Goal: Check status

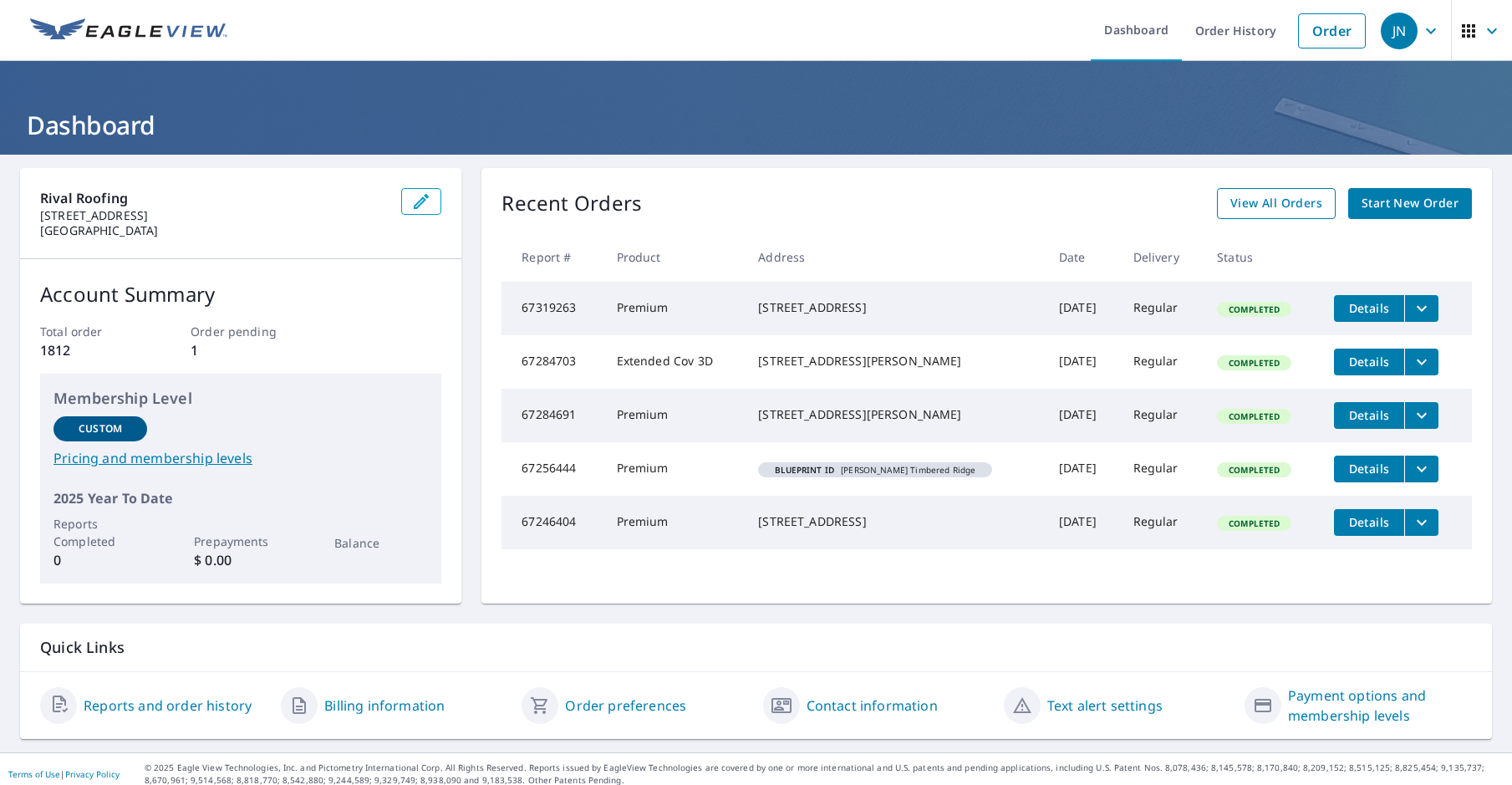
click at [1276, 211] on span "View All Orders" at bounding box center [1276, 203] width 92 height 21
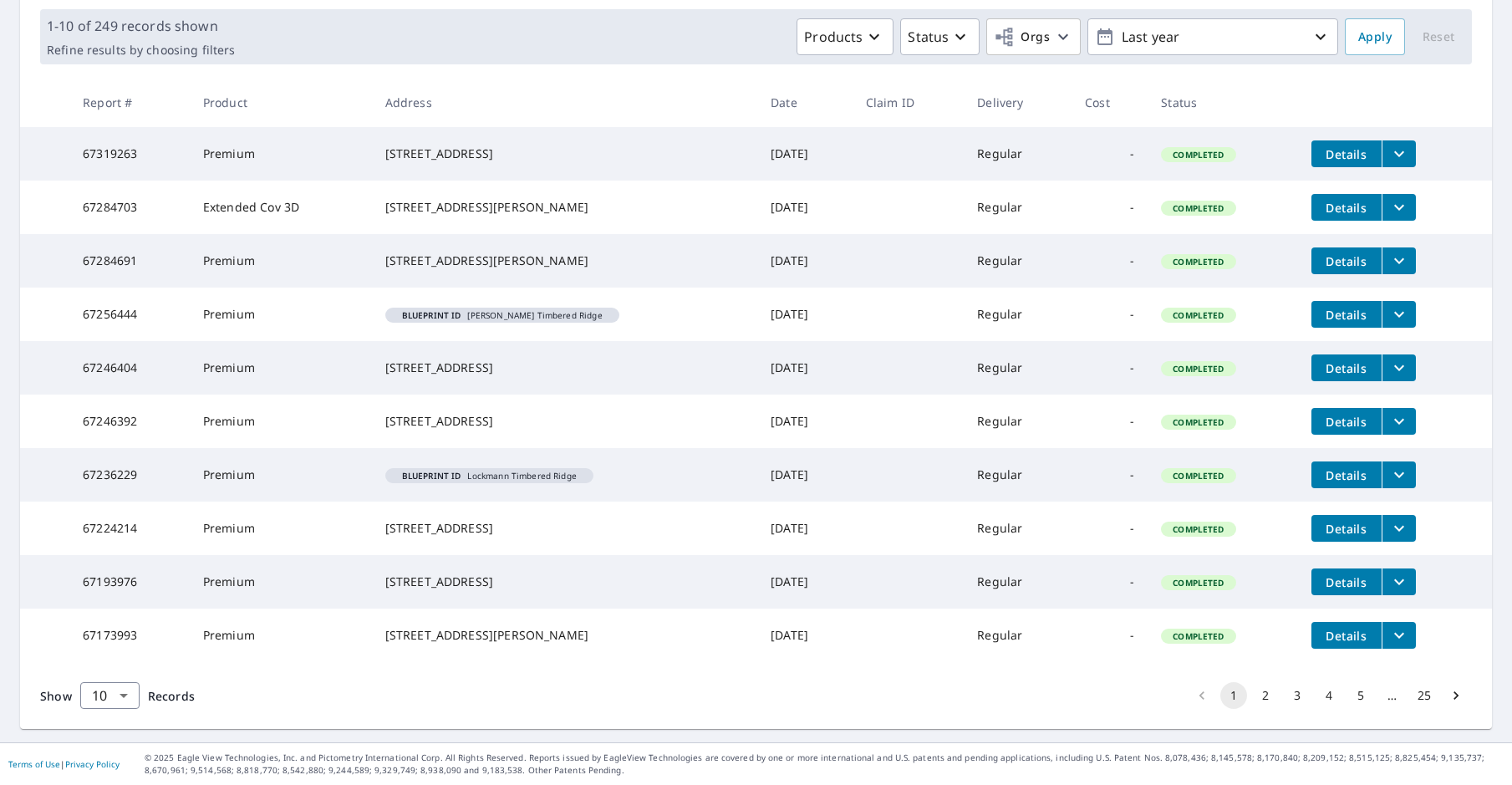
scroll to position [297, 0]
click at [1252, 695] on button "2" at bounding box center [1265, 695] width 27 height 27
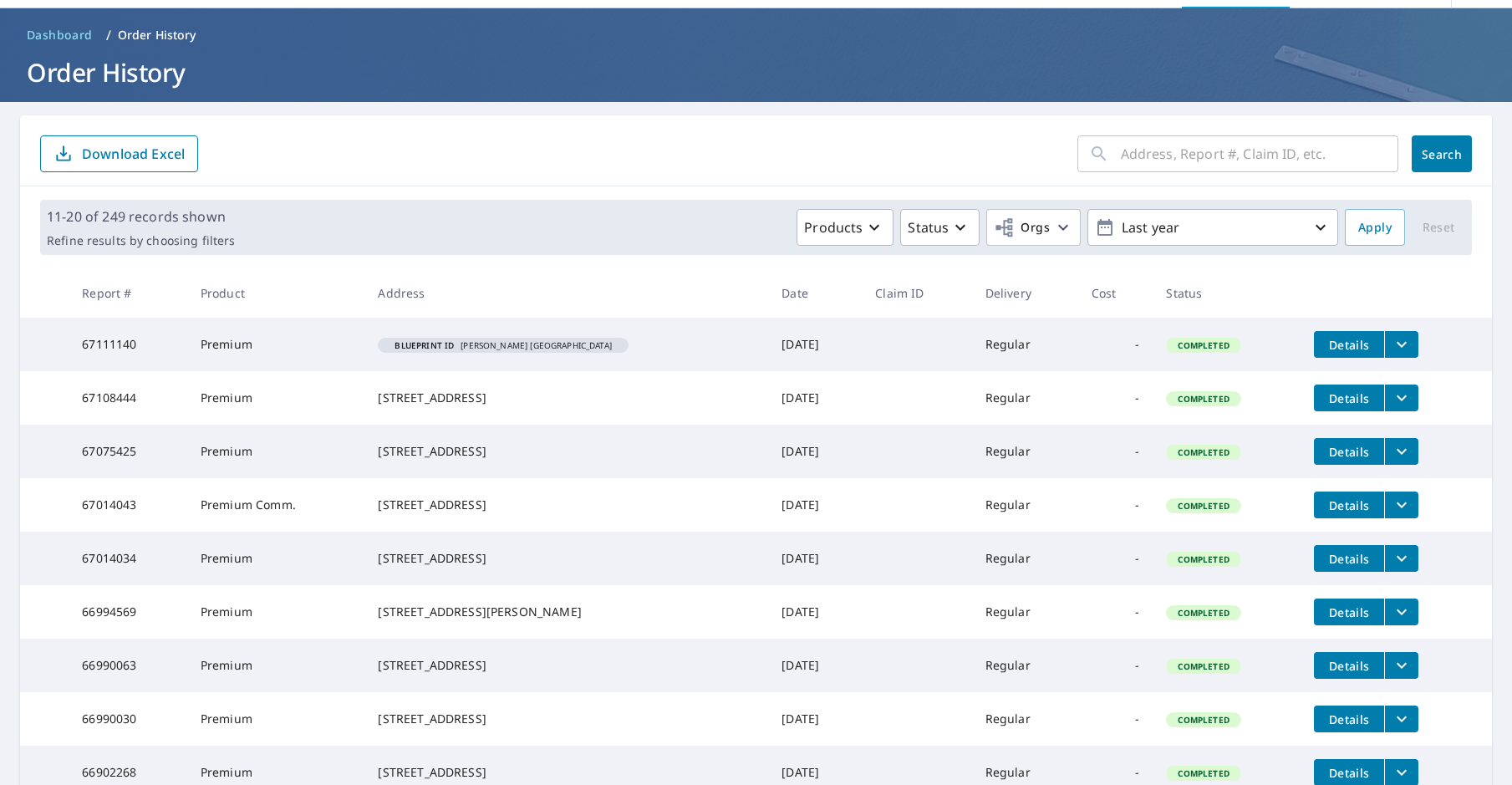
scroll to position [304, 0]
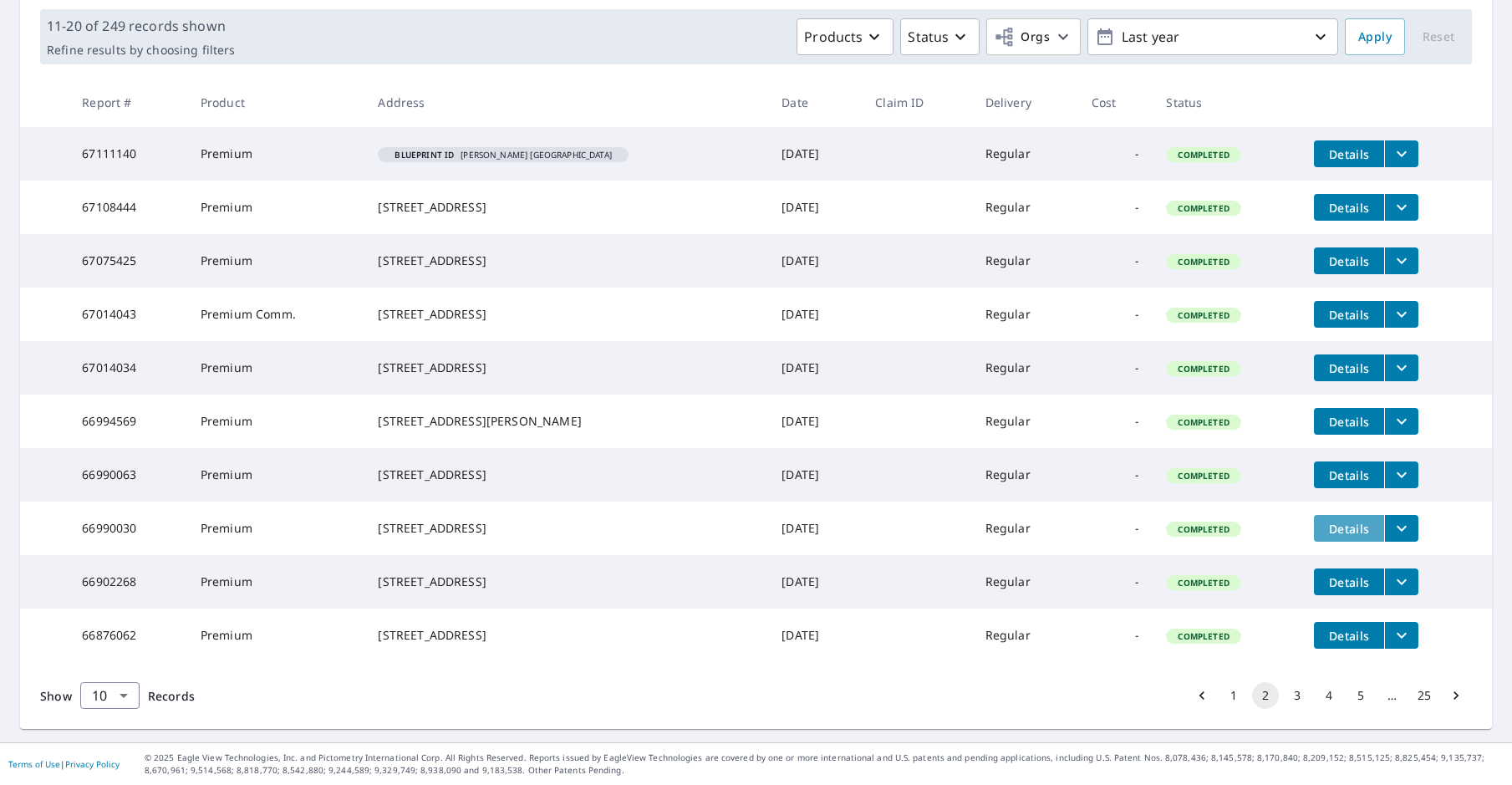
click at [1355, 521] on span "Details" at bounding box center [1349, 528] width 50 height 16
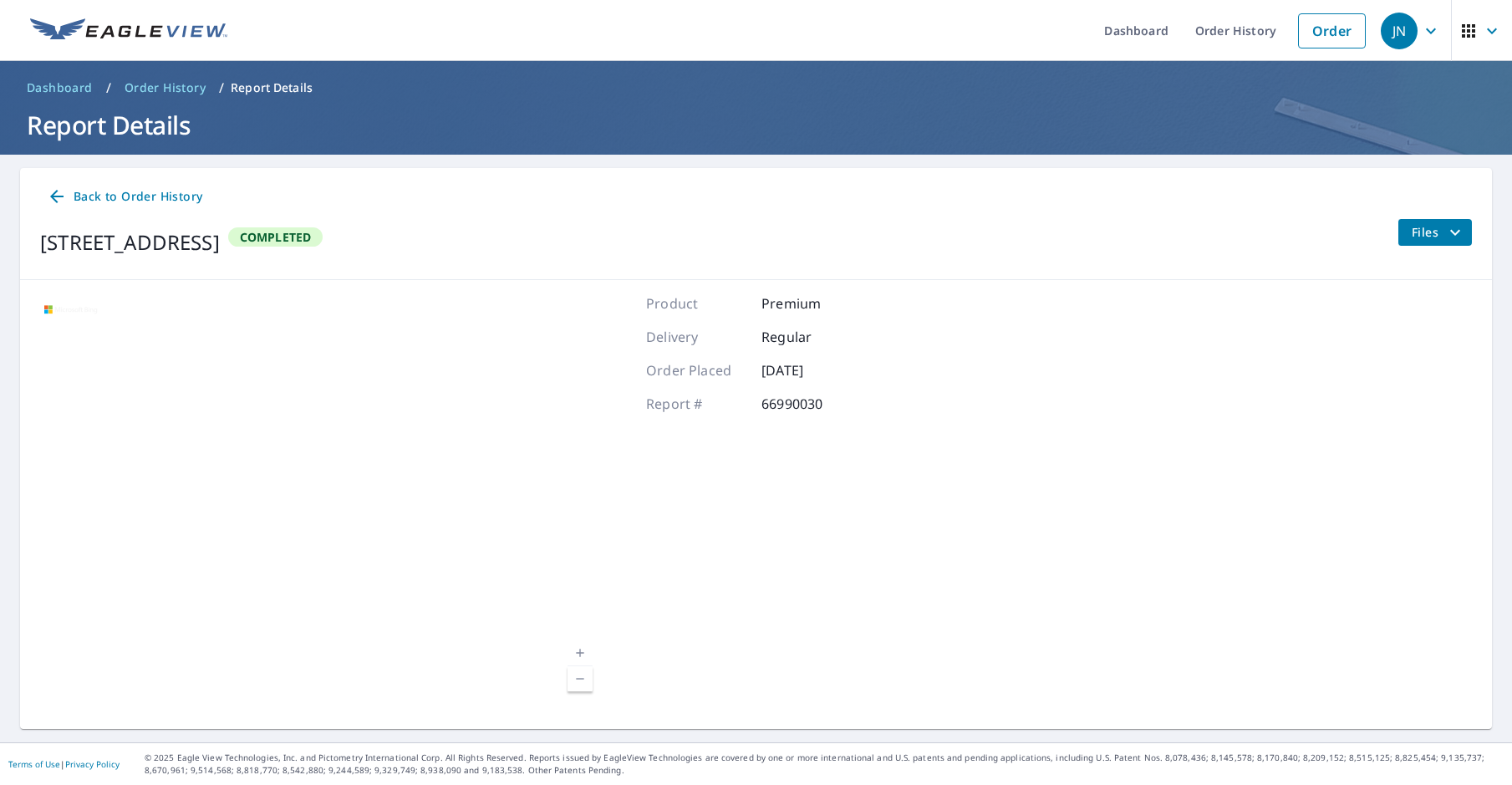
click at [1412, 233] on span "Files" at bounding box center [1438, 233] width 54 height 20
